Goal: Information Seeking & Learning: Check status

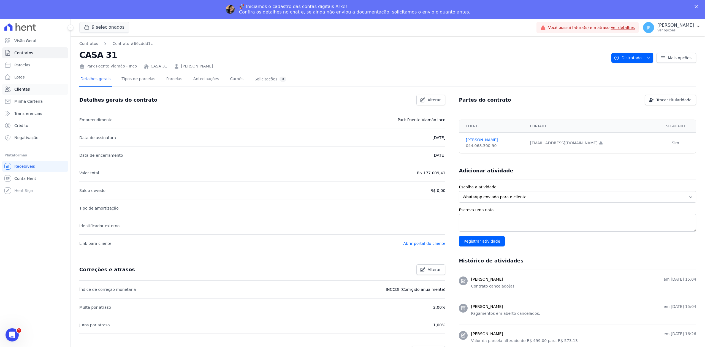
click at [34, 88] on link "Clientes" at bounding box center [35, 89] width 66 height 11
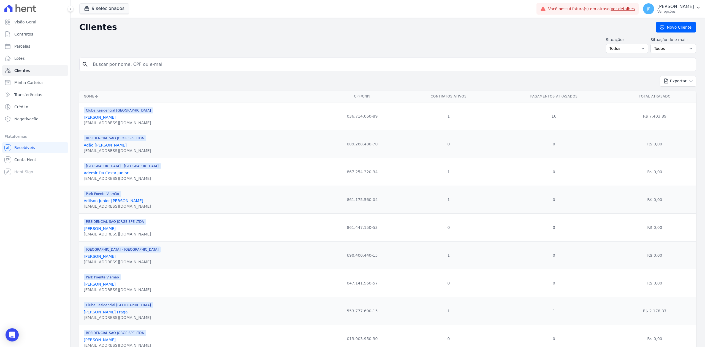
drag, startPoint x: 134, startPoint y: 67, endPoint x: 130, endPoint y: 67, distance: 3.9
click at [134, 67] on input "search" at bounding box center [391, 64] width 604 height 11
paste input "[PERSON_NAME]"
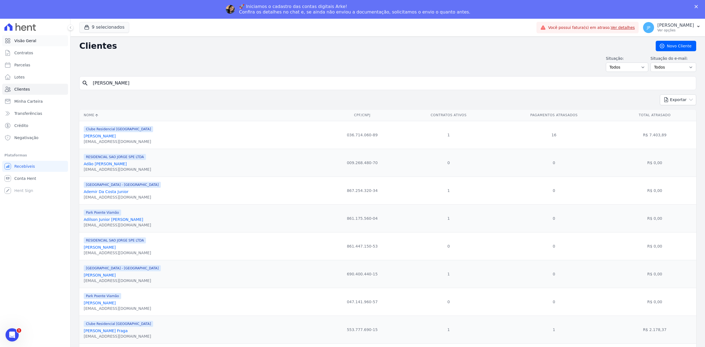
type input "[PERSON_NAME]"
click at [158, 86] on input "[PERSON_NAME]" at bounding box center [391, 83] width 604 height 11
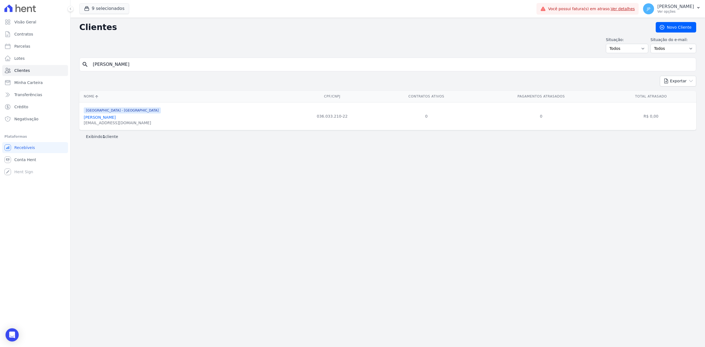
click at [124, 119] on td "[GEOGRAPHIC_DATA] - [GEOGRAPHIC_DATA] [PERSON_NAME] [EMAIL_ADDRESS][DOMAIN_NAME]" at bounding box center [183, 116] width 209 height 28
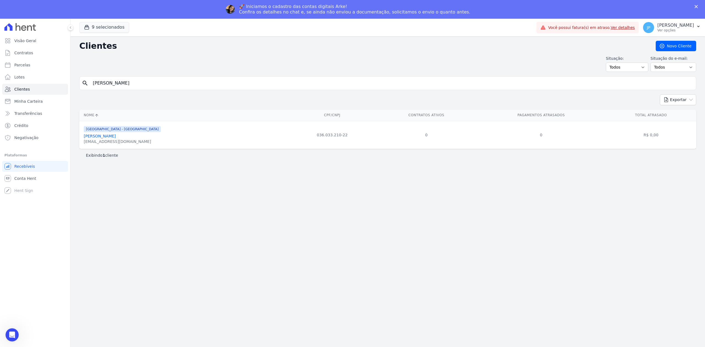
click at [116, 138] on link "[PERSON_NAME]" at bounding box center [100, 136] width 32 height 4
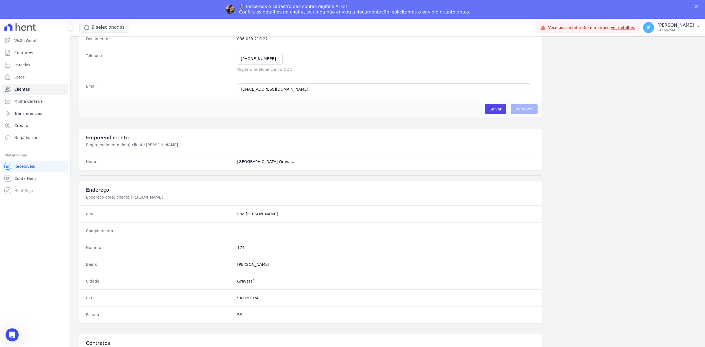
scroll to position [171, 0]
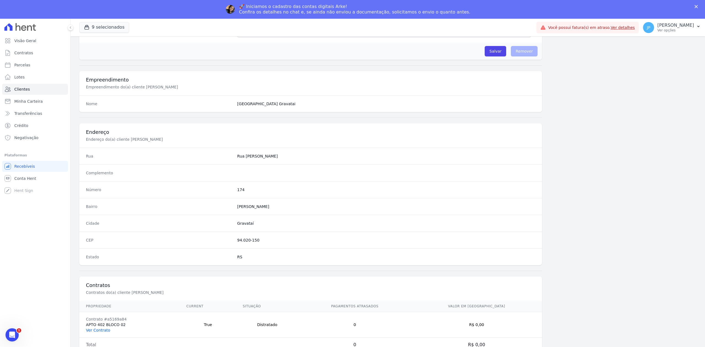
click at [99, 330] on link "Ver Contrato" at bounding box center [98, 330] width 24 height 4
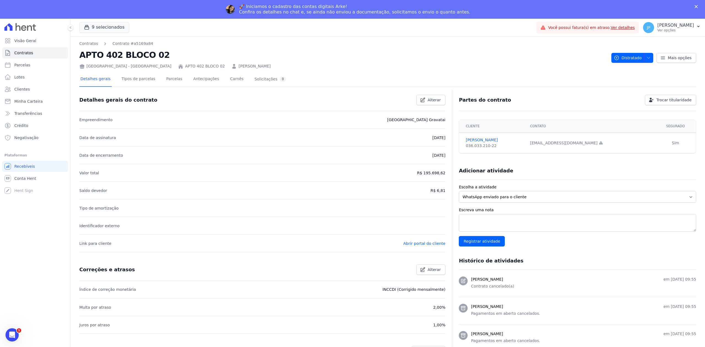
click at [185, 65] on link "APTO 402 BLOCO 02" at bounding box center [205, 66] width 40 height 6
click at [133, 78] on link "Tipos de parcelas" at bounding box center [139, 79] width 36 height 15
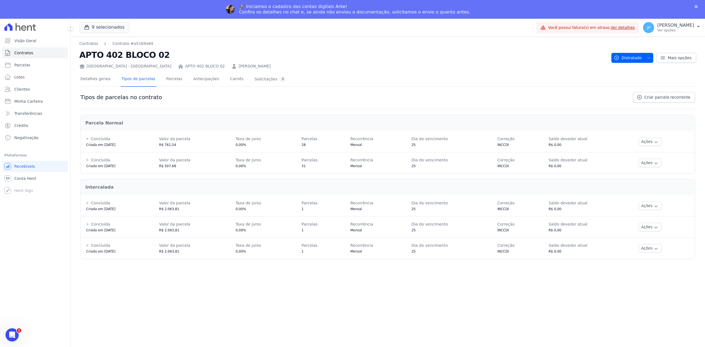
click at [157, 78] on div "Detalhes gerais Tipos de parcelas [GEOGRAPHIC_DATA] Antecipações Carnês Solicit…" at bounding box center [183, 79] width 208 height 15
click at [165, 80] on link "Parcelas" at bounding box center [174, 79] width 18 height 15
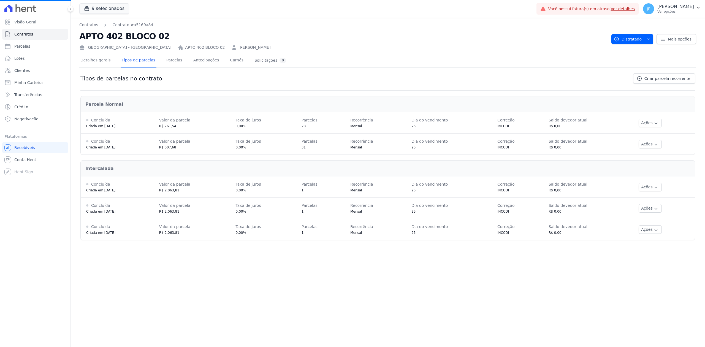
click at [238, 48] on link "[PERSON_NAME]" at bounding box center [254, 48] width 32 height 6
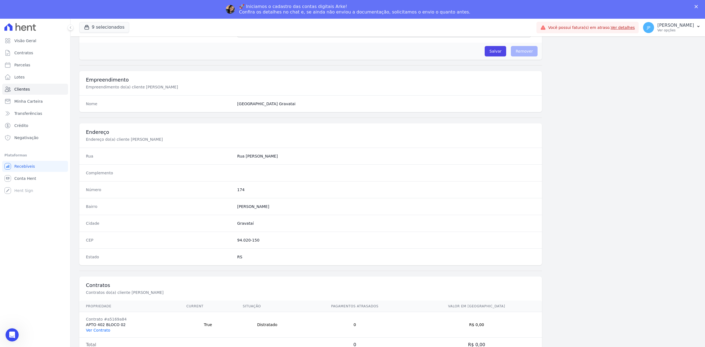
click at [98, 330] on link "Ver Contrato" at bounding box center [98, 330] width 24 height 4
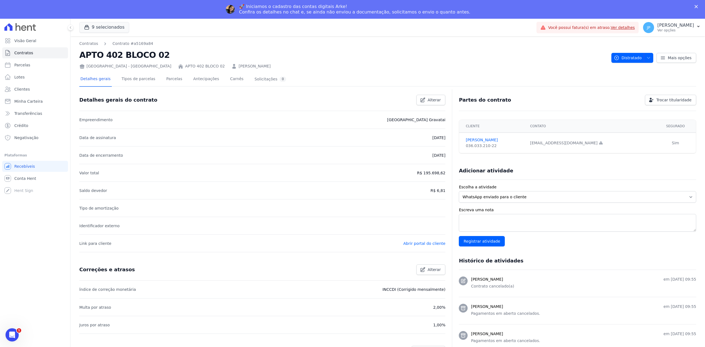
drag, startPoint x: 433, startPoint y: 175, endPoint x: 440, endPoint y: 175, distance: 6.9
click at [440, 175] on p "R$ 195.698,62" at bounding box center [431, 173] width 28 height 7
click at [371, 176] on li "Valor total R$ 195.698,62" at bounding box center [262, 173] width 366 height 18
